Goal: Find contact information: Find contact information

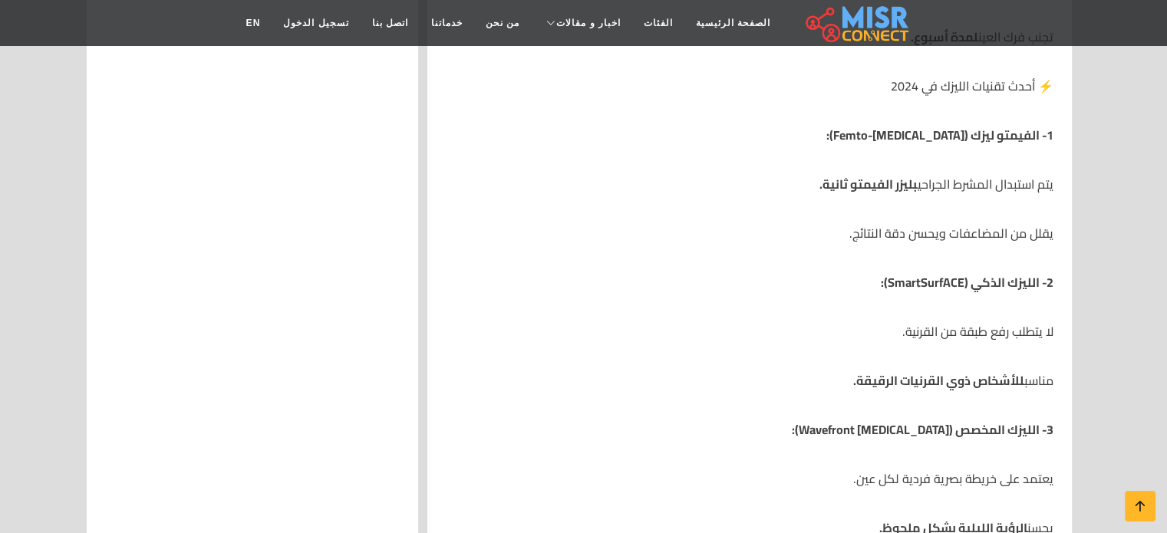
scroll to position [3403, 0]
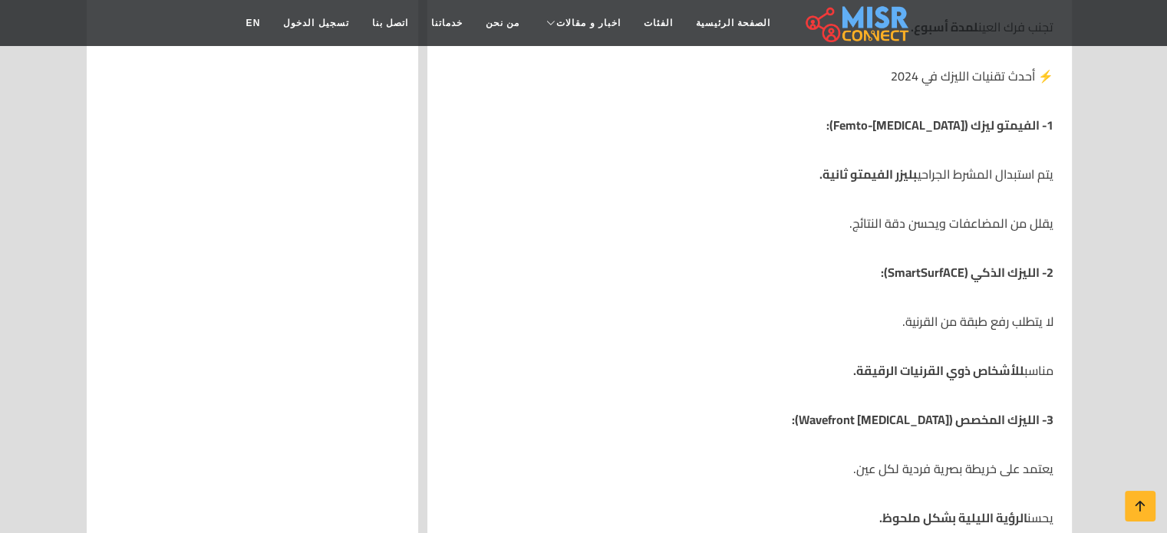
click at [986, 274] on strong "2- الليزك الذكي (SmartSurfACE):" at bounding box center [967, 272] width 173 height 23
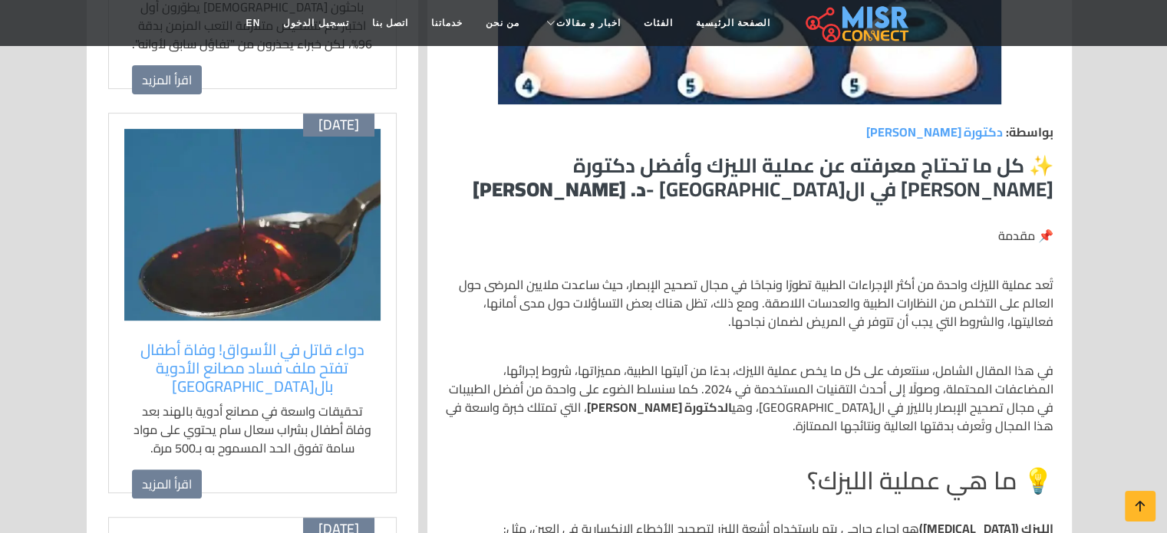
scroll to position [635, 0]
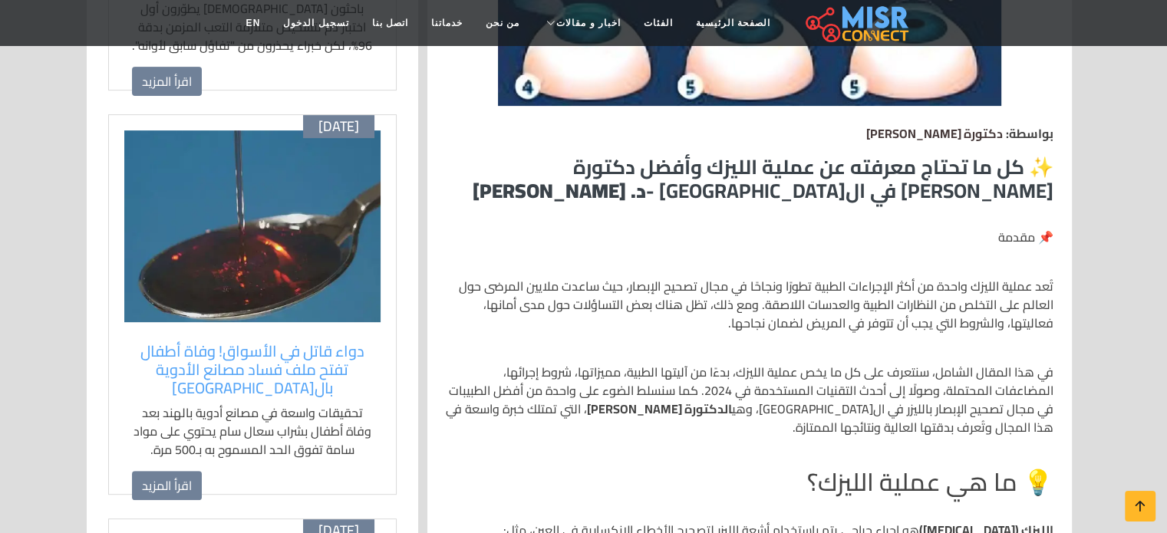
click at [940, 132] on span "دكتورة [PERSON_NAME]" at bounding box center [934, 133] width 137 height 23
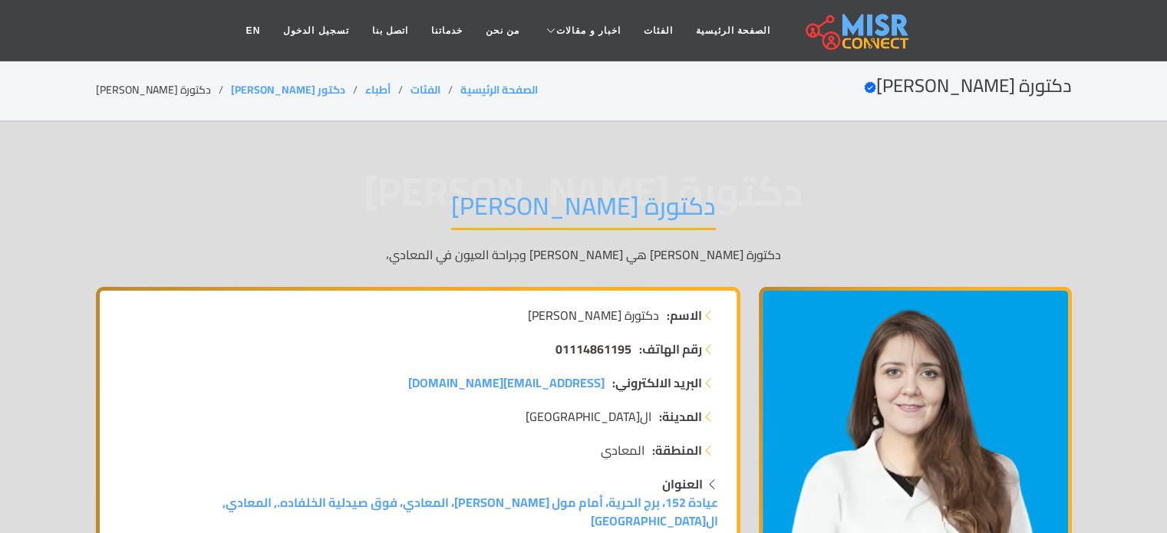
click at [572, 353] on span "01114861195" at bounding box center [593, 349] width 76 height 23
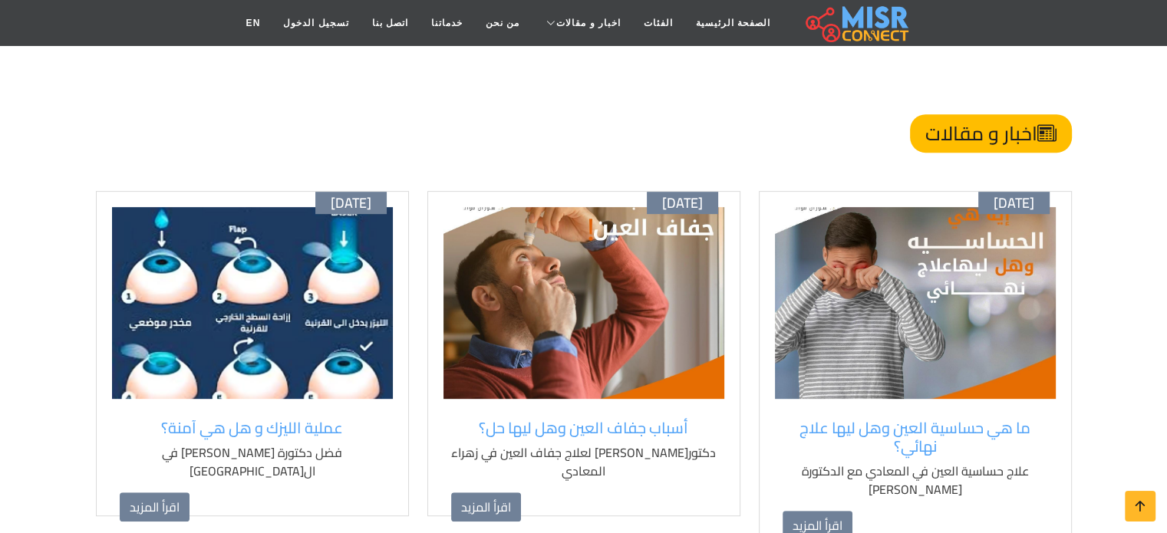
scroll to position [6466, 0]
